Goal: Contribute content: Add original content to the website for others to see

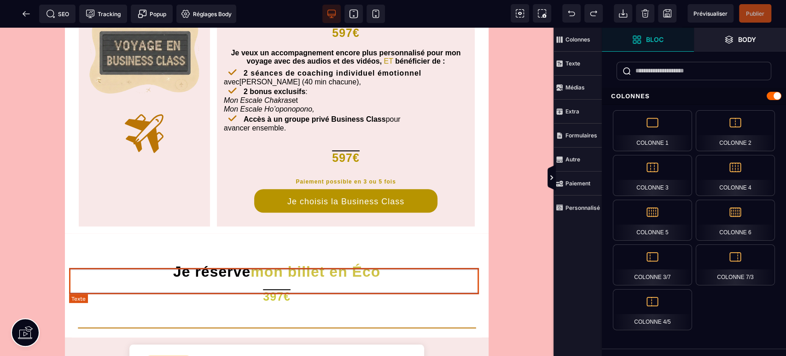
scroll to position [409, 0]
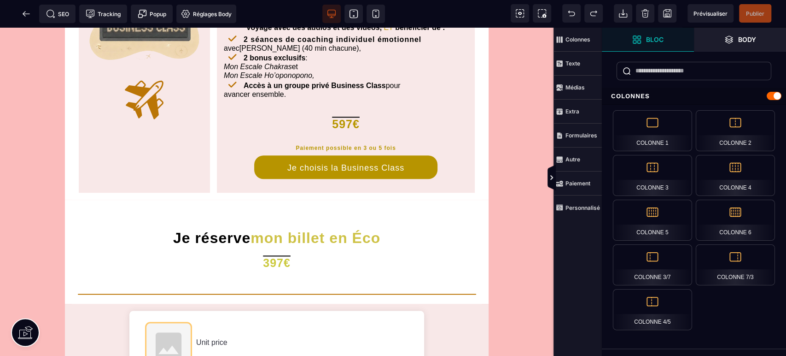
click at [709, 13] on span "Prévisualiser" at bounding box center [711, 13] width 34 height 7
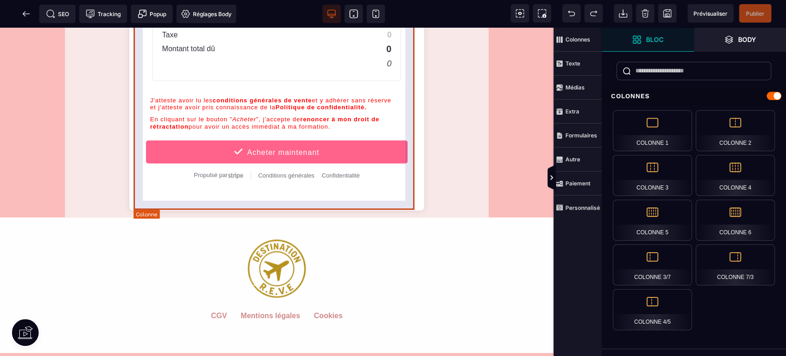
scroll to position [955, 0]
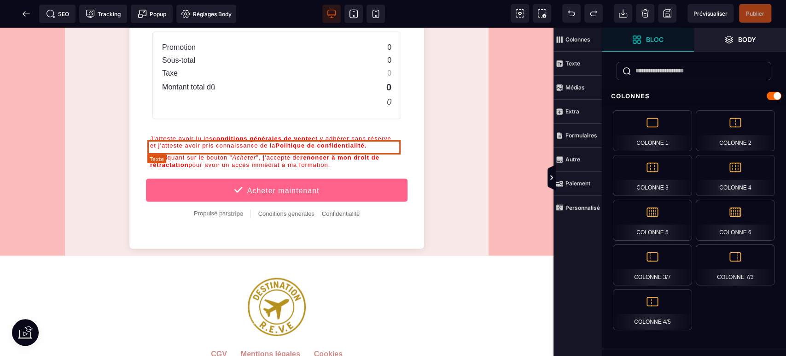
click at [352, 145] on div "J'atteste avoir lu les conditions générales de vente et y adhèrer sans réserve …" at bounding box center [276, 142] width 253 height 14
select select "***"
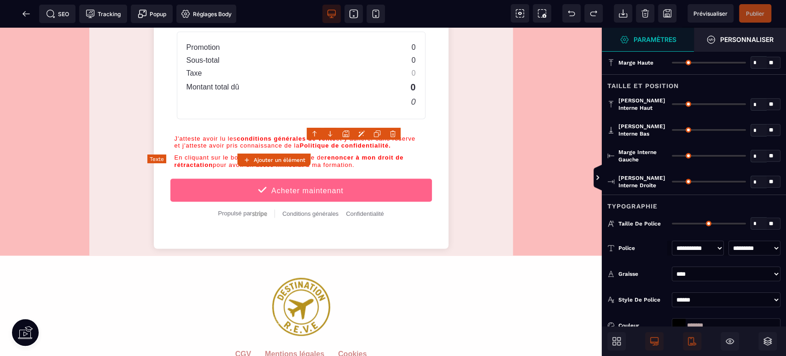
type input "*"
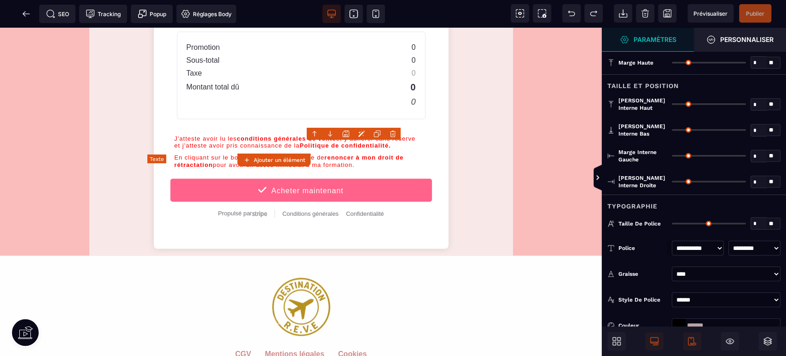
type input "*"
type input "**"
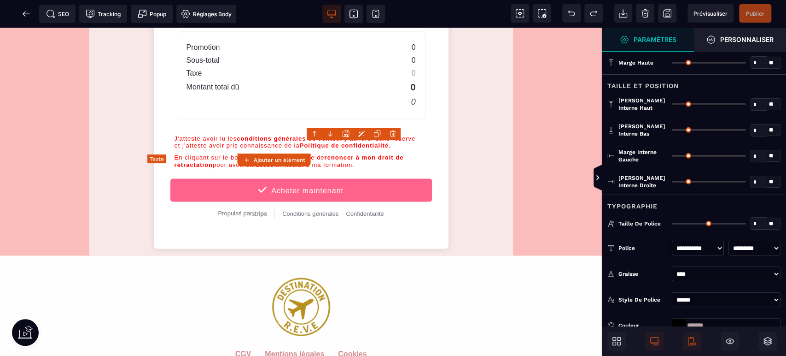
type input "**"
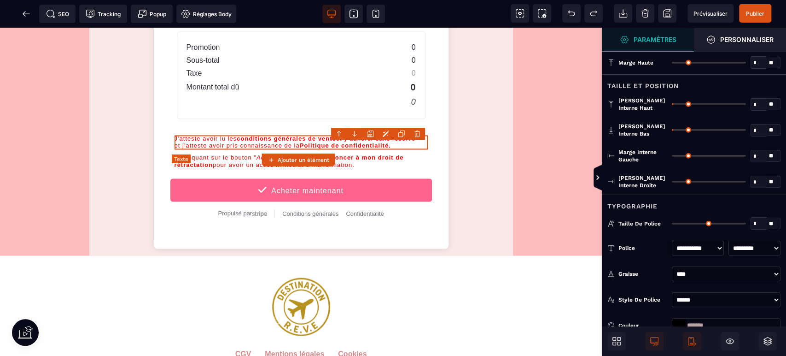
click at [342, 145] on div "J'atteste avoir lu les conditions générales de vente et y adhèrer sans réserve …" at bounding box center [301, 142] width 253 height 14
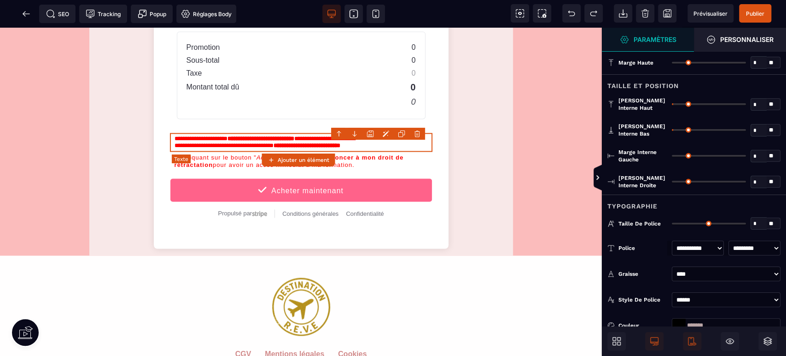
select select "***"
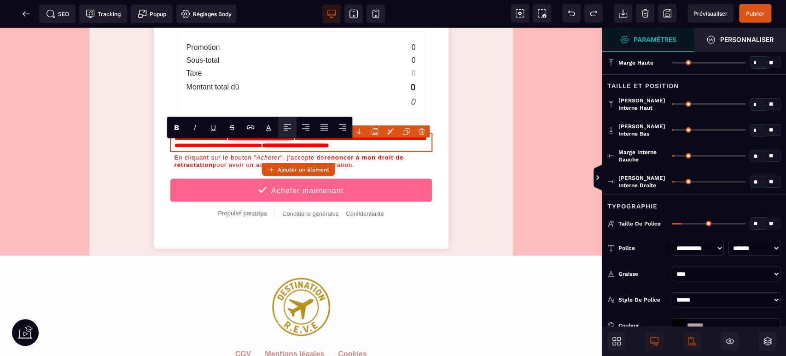
click at [751, 10] on span "Publier" at bounding box center [755, 13] width 18 height 7
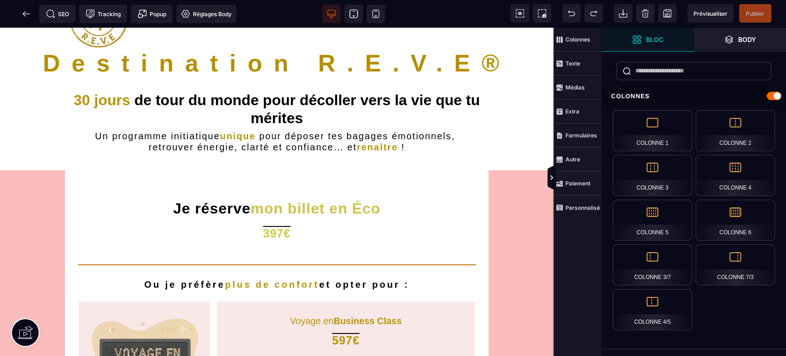
scroll to position [0, 0]
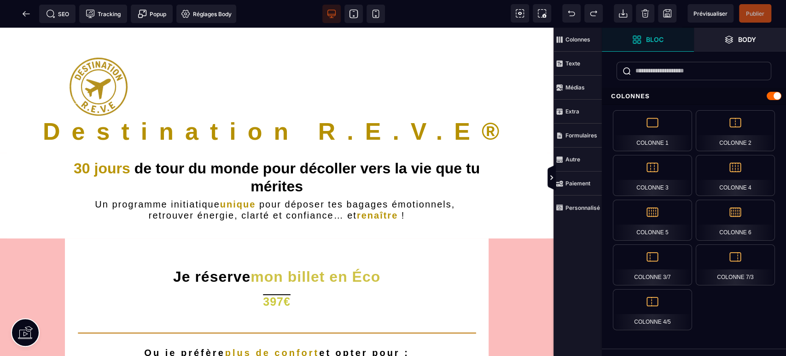
click at [352, 9] on icon at bounding box center [353, 13] width 9 height 9
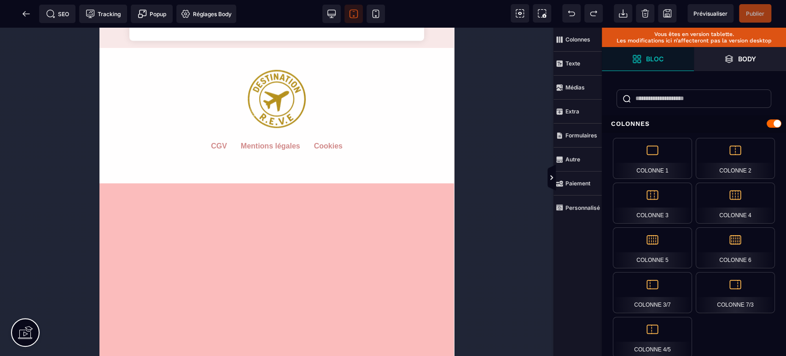
scroll to position [1227, 0]
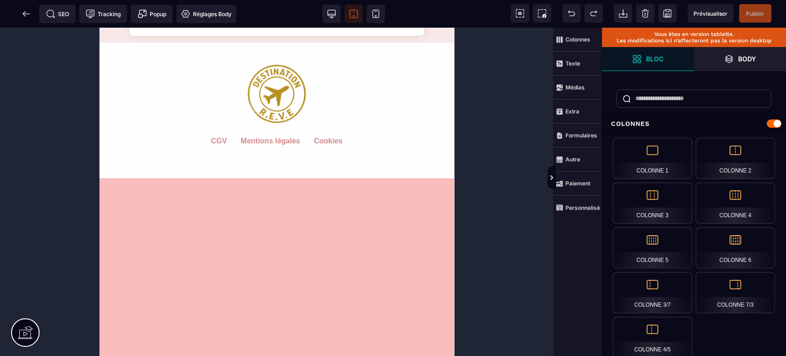
click at [379, 18] on icon at bounding box center [375, 13] width 9 height 9
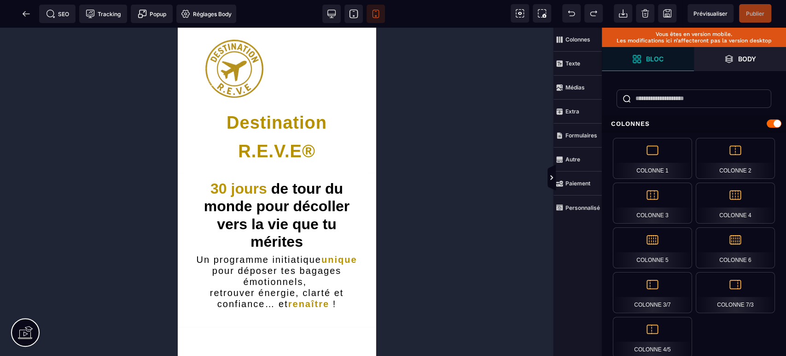
scroll to position [0, 0]
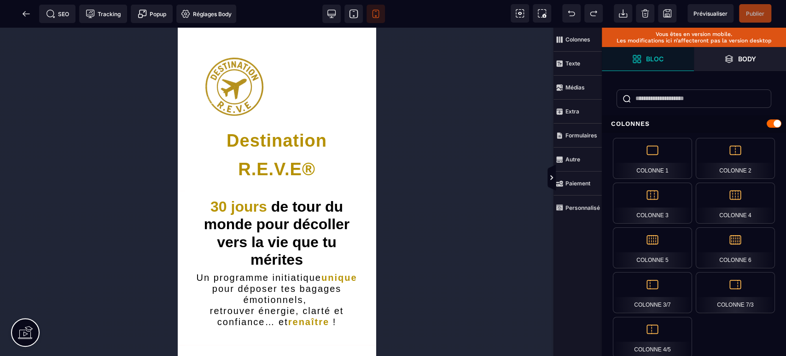
click at [333, 12] on icon at bounding box center [331, 13] width 9 height 9
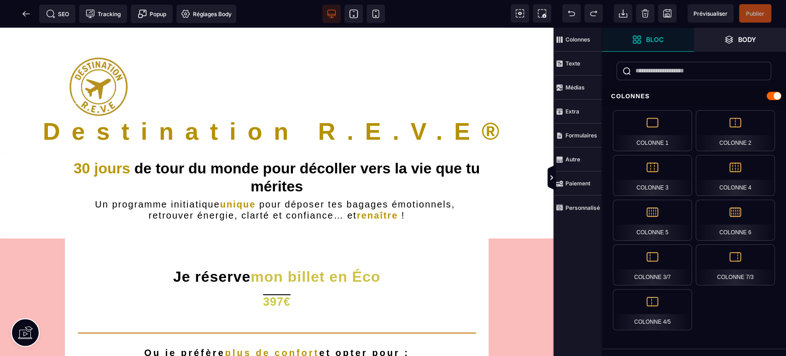
click at [752, 15] on span "Publier" at bounding box center [755, 13] width 18 height 7
click at [21, 16] on div "SEO Tracking Popup Réglages Body" at bounding box center [121, 14] width 238 height 18
click at [24, 14] on icon at bounding box center [26, 13] width 9 height 9
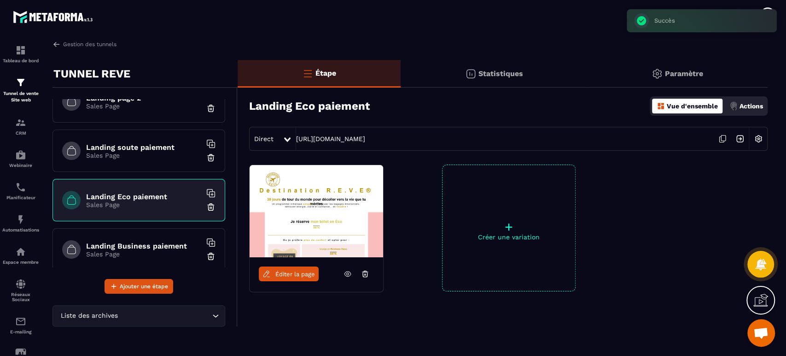
scroll to position [102, 0]
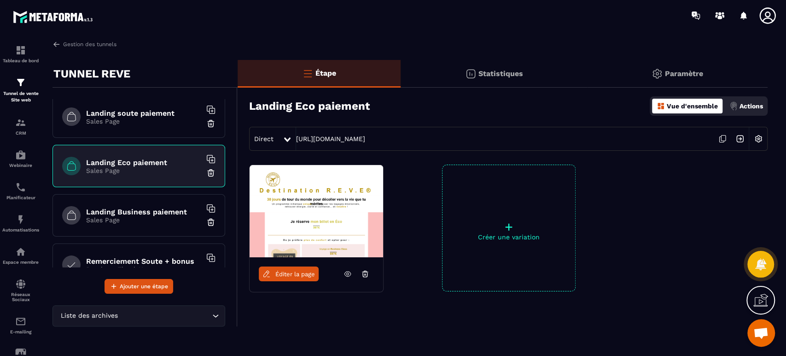
click at [166, 216] on p "Sales Page" at bounding box center [143, 219] width 115 height 7
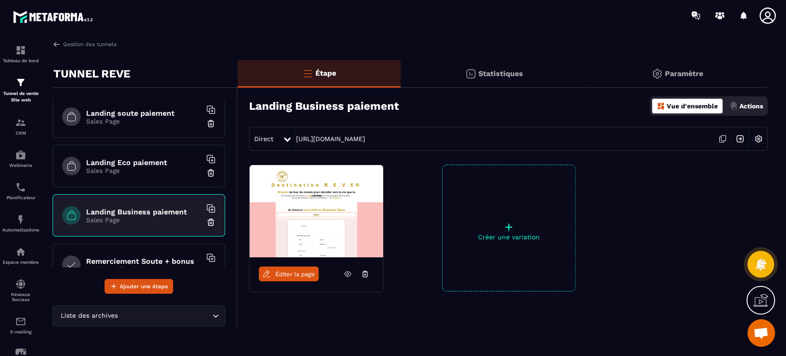
click at [296, 275] on span "Éditer la page" at bounding box center [295, 273] width 40 height 7
